Goal: Information Seeking & Learning: Check status

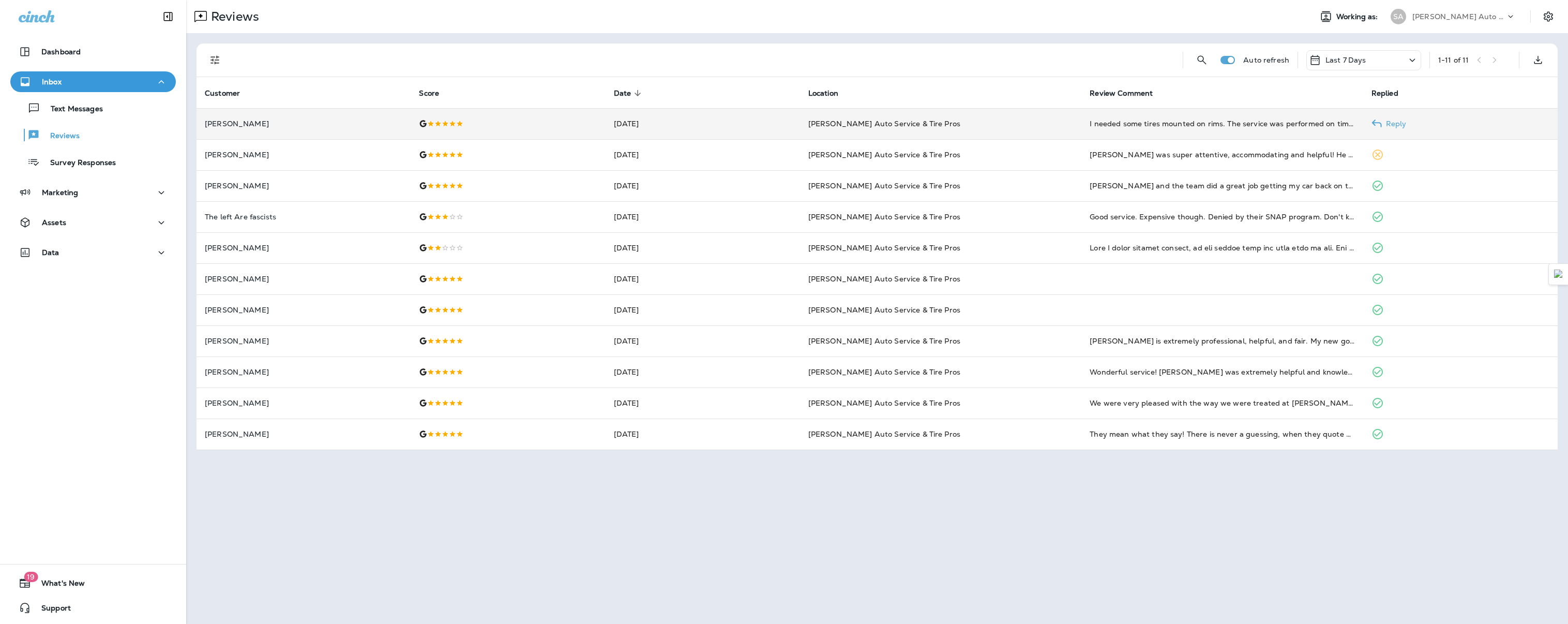
click at [332, 118] on td "[PERSON_NAME]" at bounding box center [303, 124] width 214 height 31
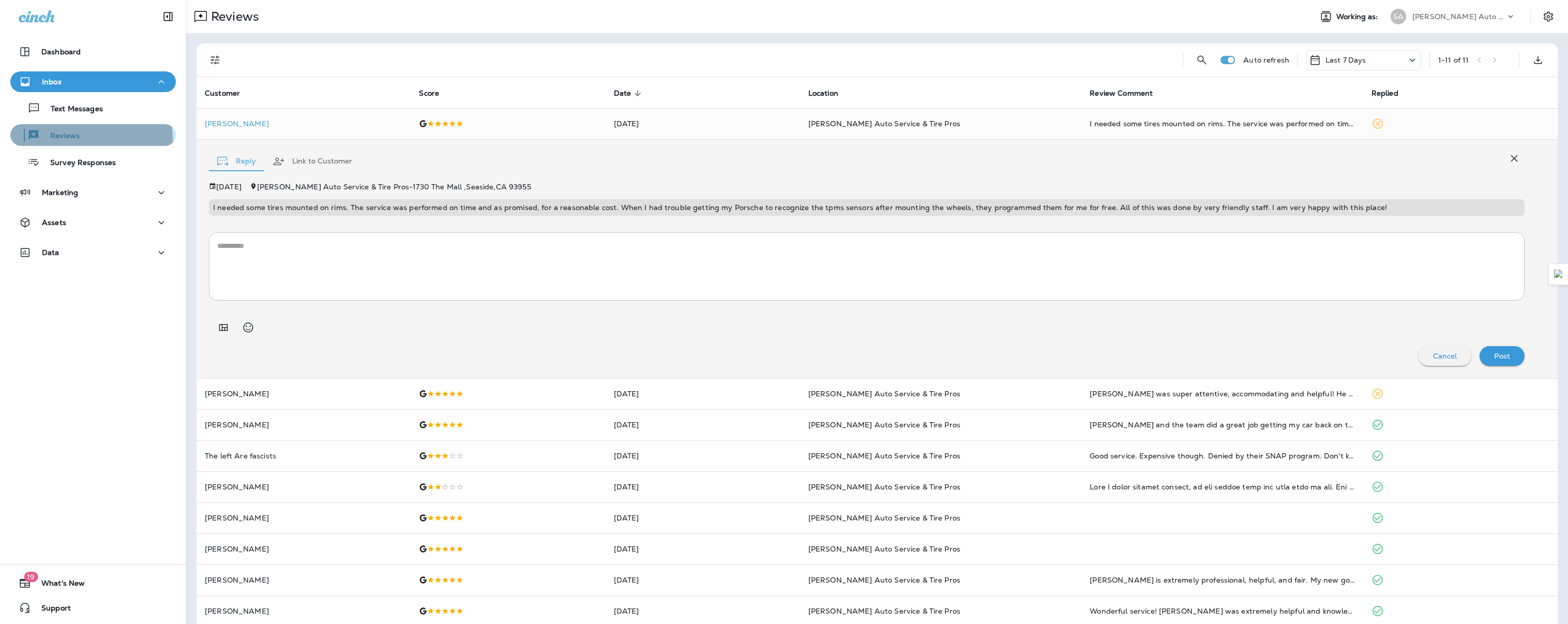
click at [75, 139] on p "Reviews" at bounding box center [59, 136] width 40 height 10
click at [291, 119] on p "[PERSON_NAME]" at bounding box center [304, 123] width 198 height 9
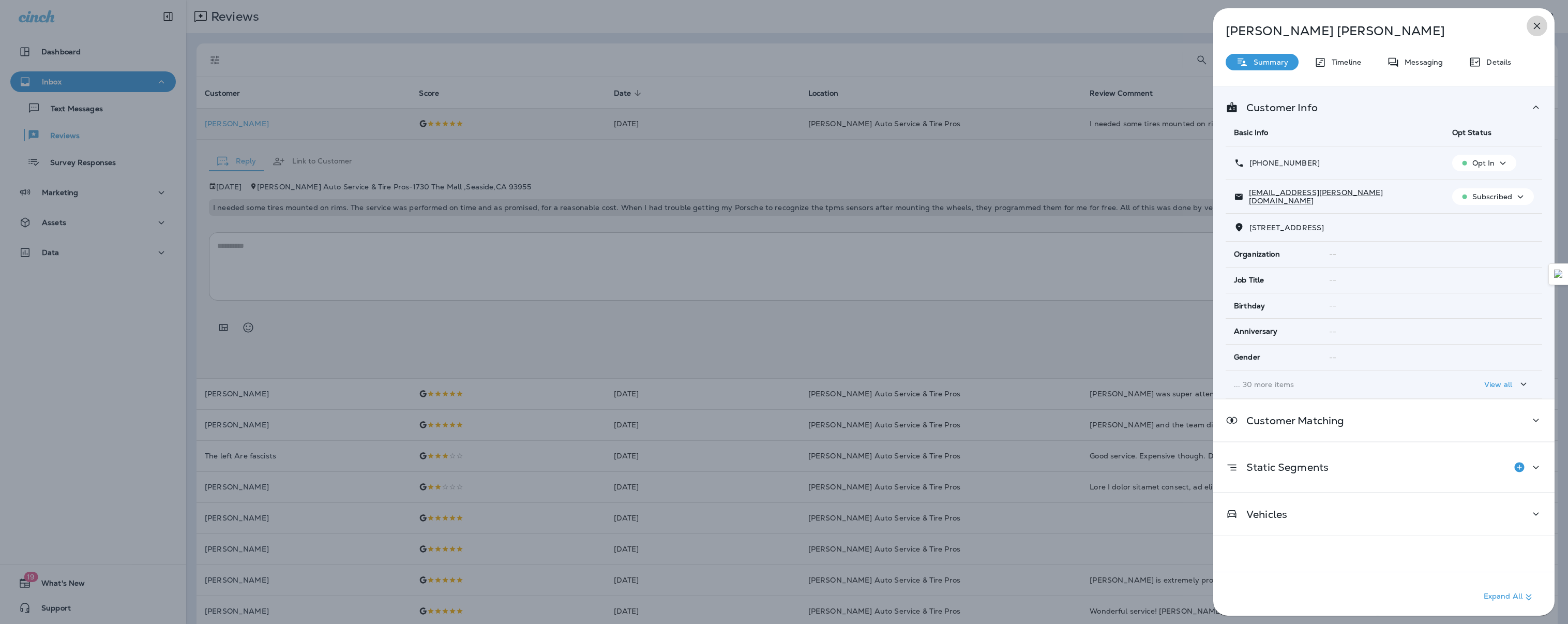
click at [1538, 26] on icon "button" at bounding box center [1538, 26] width 7 height 7
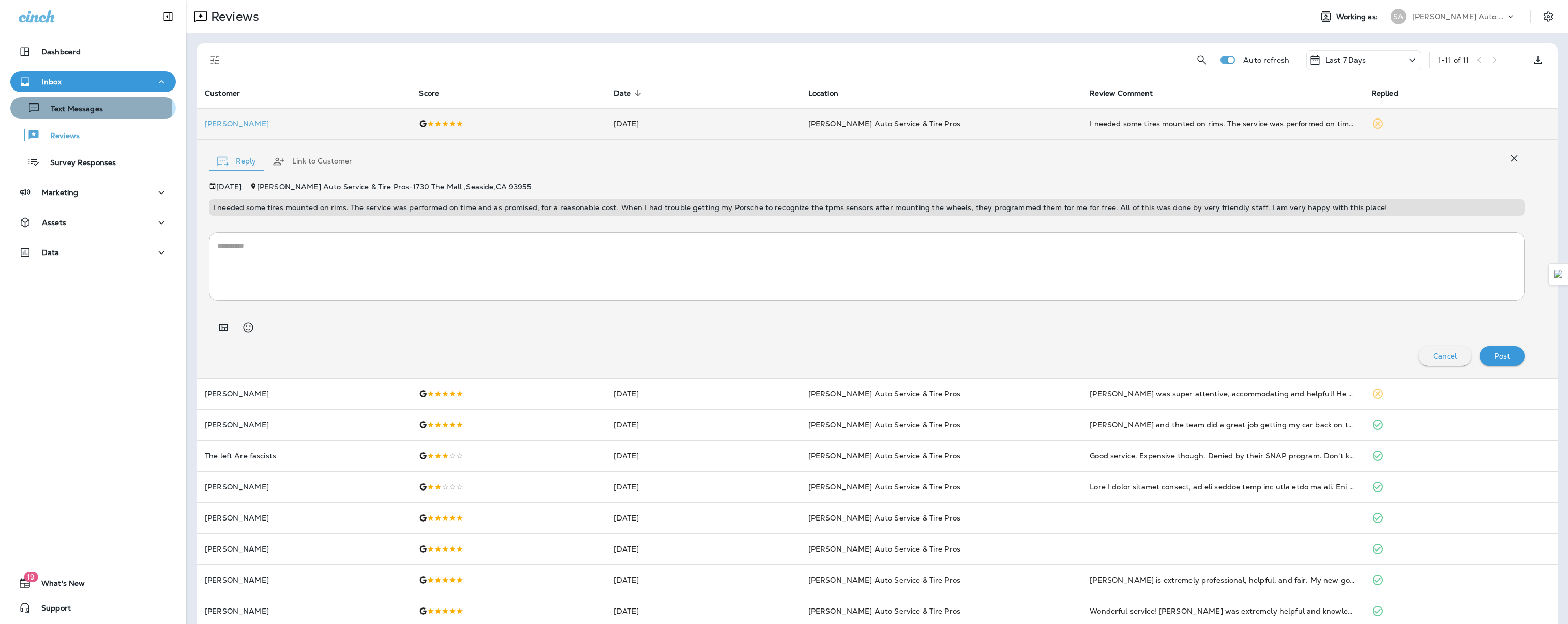
click at [51, 104] on div "Text Messages" at bounding box center [59, 108] width 89 height 16
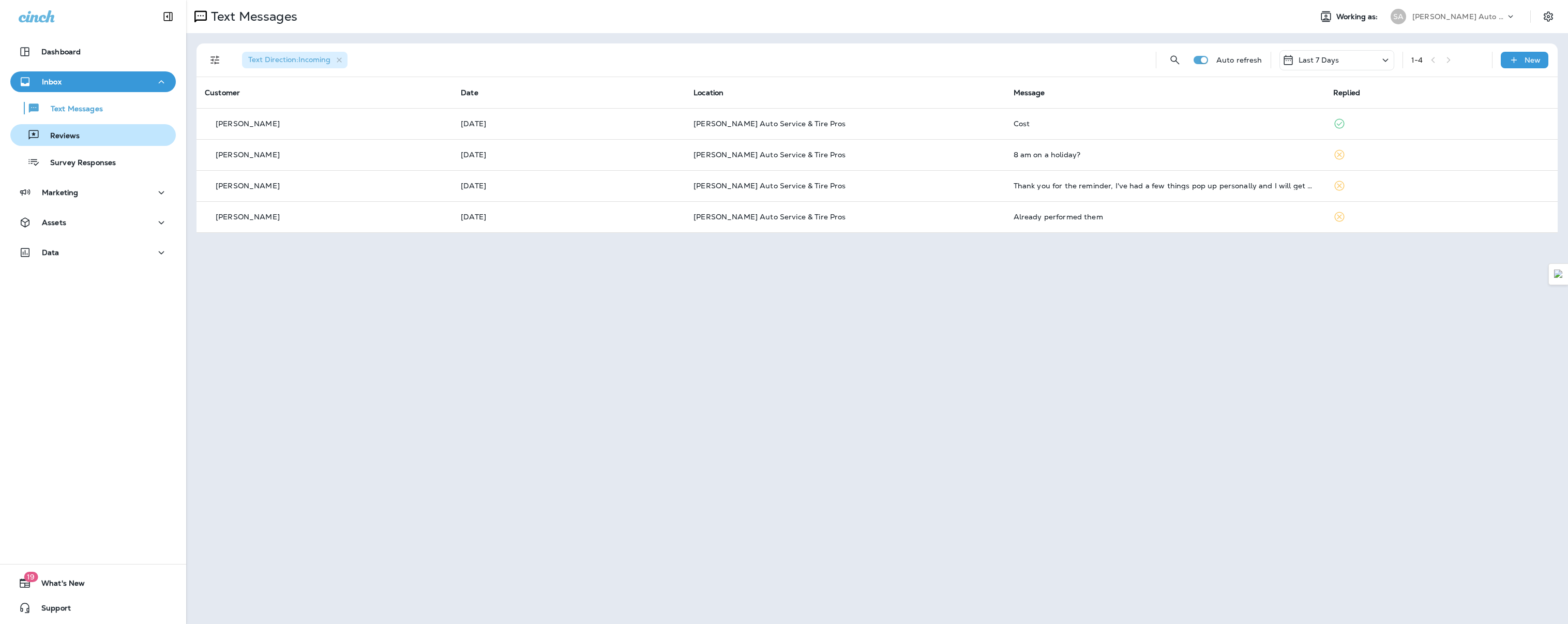
click at [61, 138] on p "Reviews" at bounding box center [59, 136] width 40 height 10
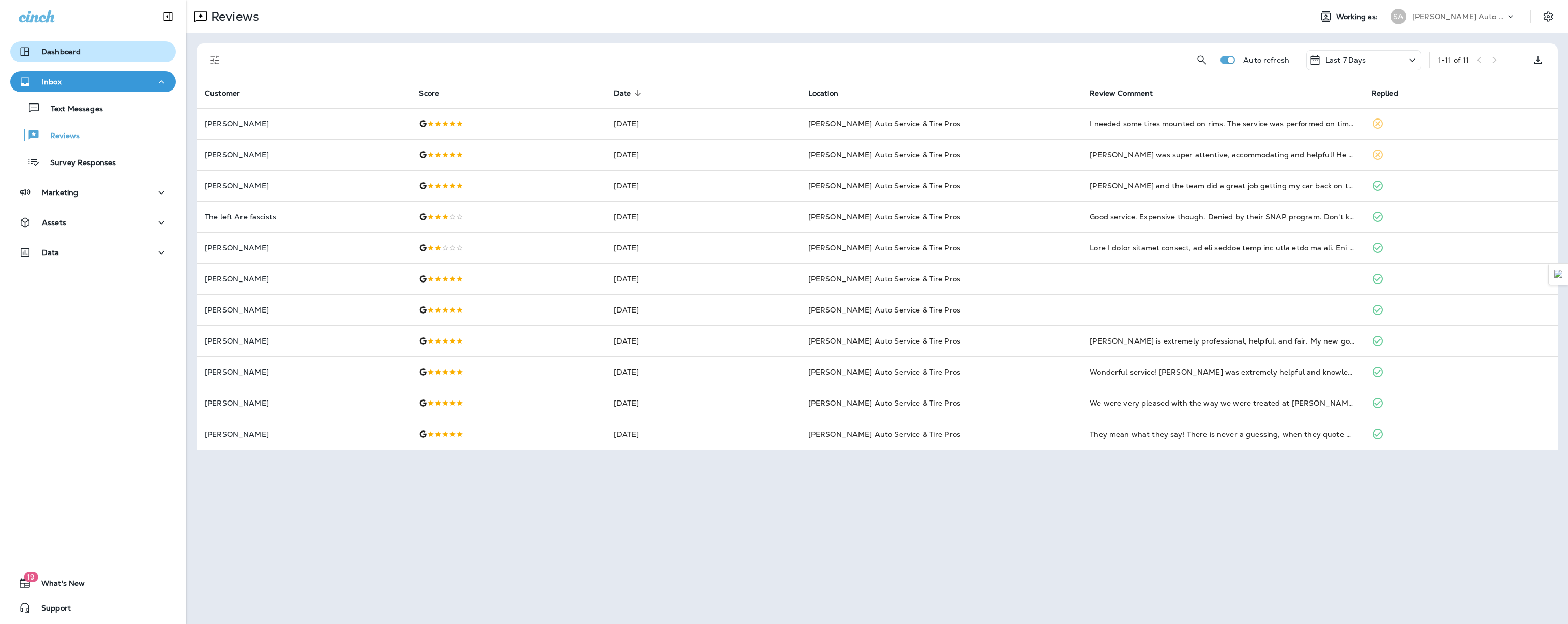
click at [72, 55] on p "Dashboard" at bounding box center [61, 51] width 39 height 9
